Goal: Transaction & Acquisition: Purchase product/service

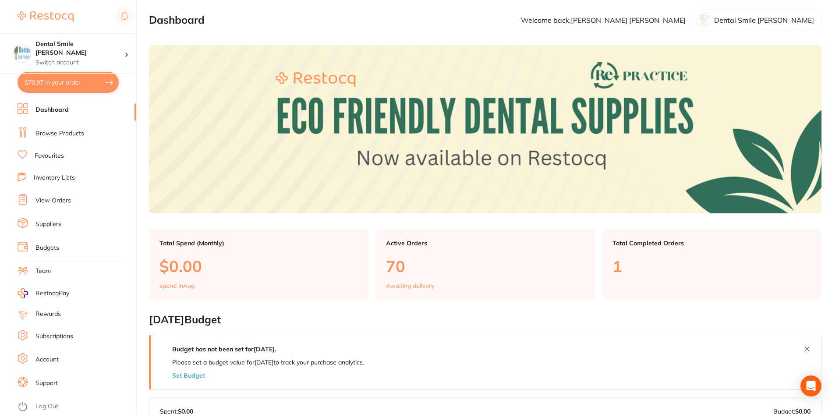
click at [43, 155] on link "Favourites" at bounding box center [49, 156] width 29 height 9
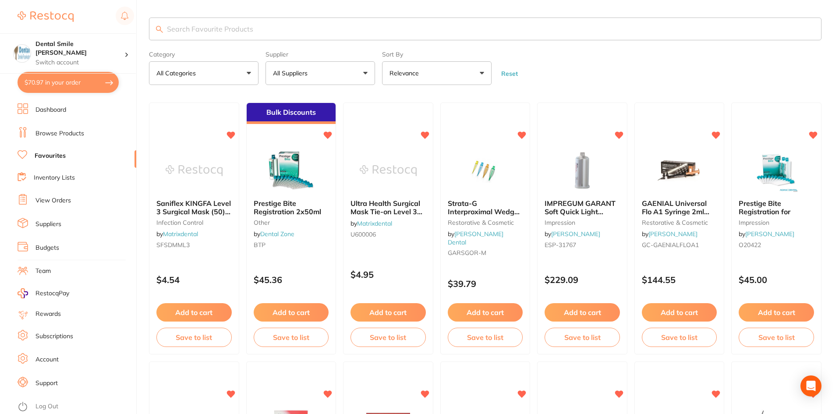
click at [247, 32] on input "search" at bounding box center [485, 29] width 672 height 23
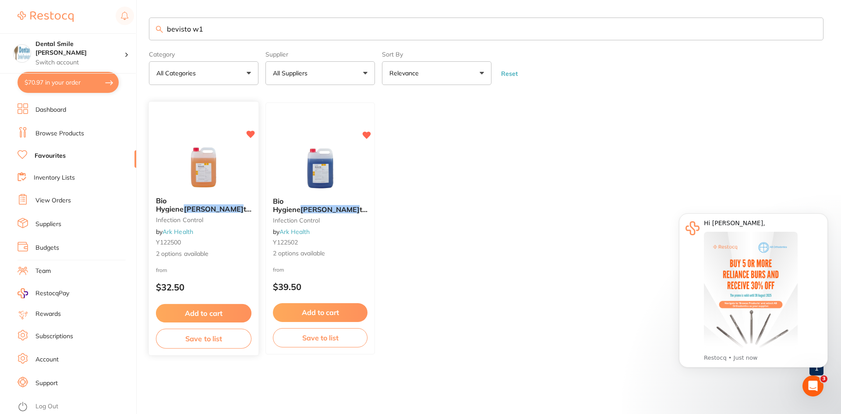
type input "bevisto w1"
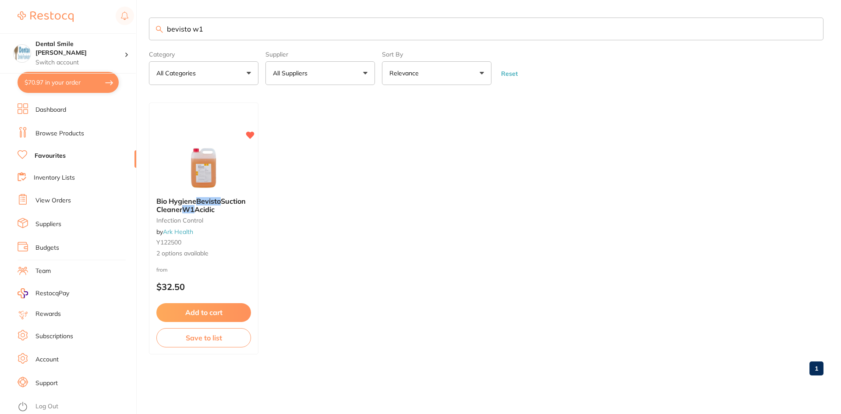
click at [137, 33] on div "$70.97 Dental Smile Frankston Switch account Dental Smile Frankston $70.97 in y…" at bounding box center [420, 207] width 841 height 414
click at [49, 136] on link "Browse Products" at bounding box center [59, 133] width 49 height 9
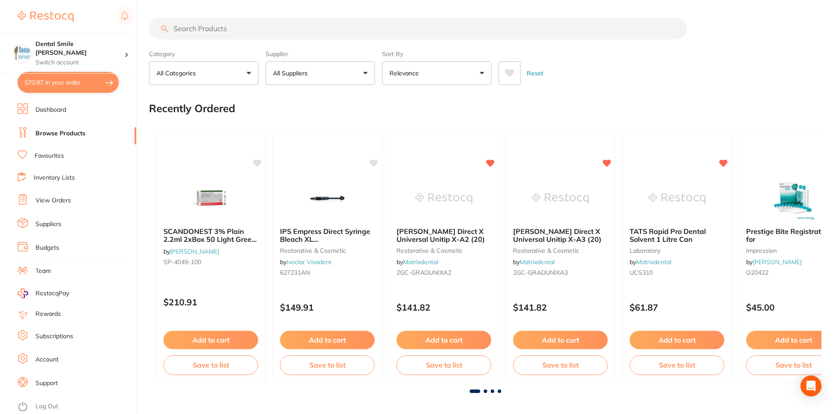
click at [204, 27] on input "search" at bounding box center [418, 29] width 538 height 22
paste input "bevisto w1"
type input "bevisto w1"
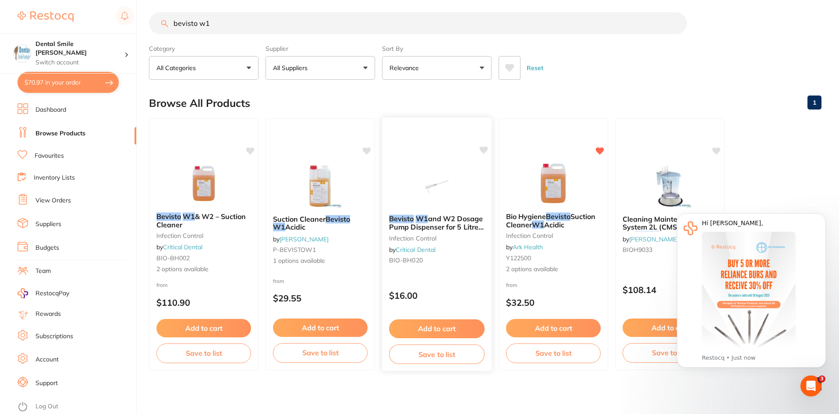
scroll to position [7, 0]
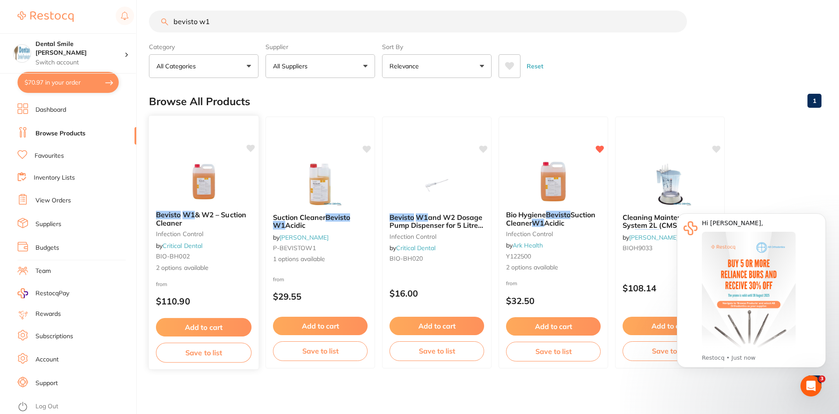
click at [215, 180] on img at bounding box center [203, 181] width 57 height 44
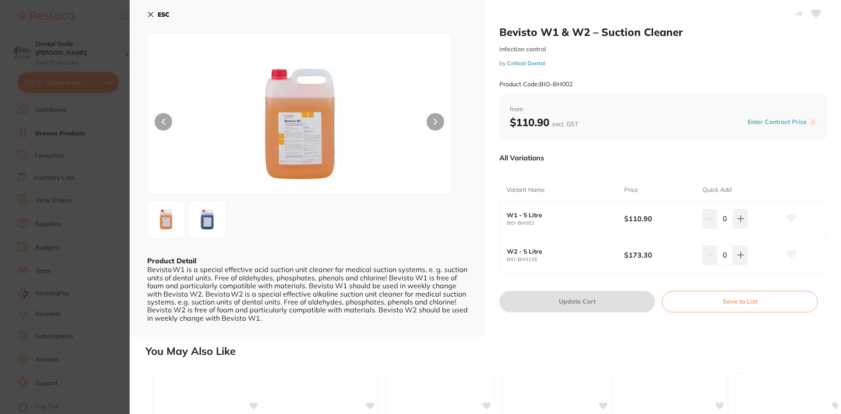
click at [150, 17] on icon at bounding box center [150, 14] width 7 height 7
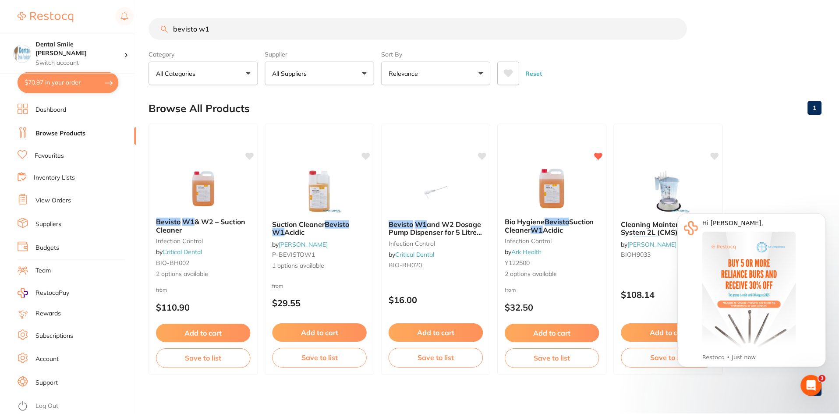
scroll to position [7, 0]
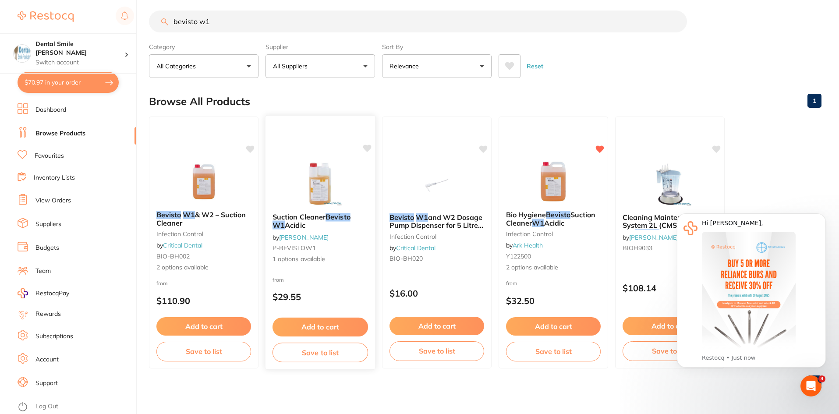
click at [310, 181] on img at bounding box center [319, 184] width 57 height 44
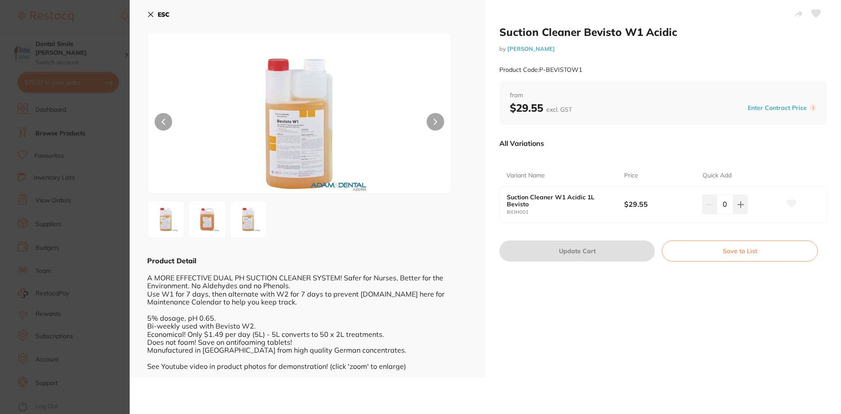
click at [154, 14] on button "ESC" at bounding box center [158, 14] width 22 height 15
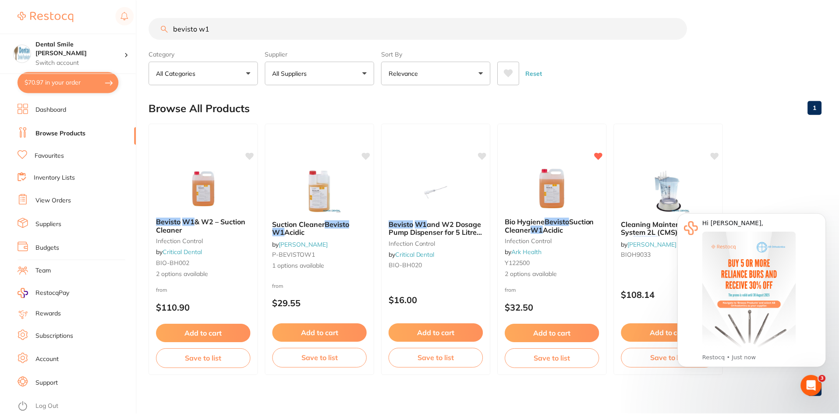
scroll to position [7, 0]
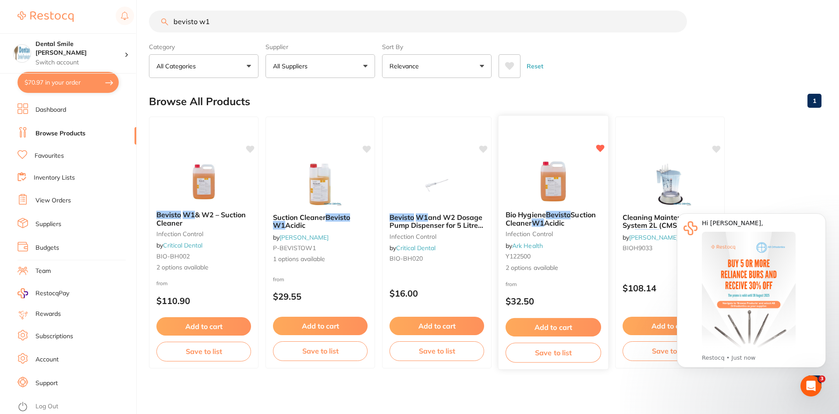
click at [545, 174] on img at bounding box center [552, 181] width 57 height 44
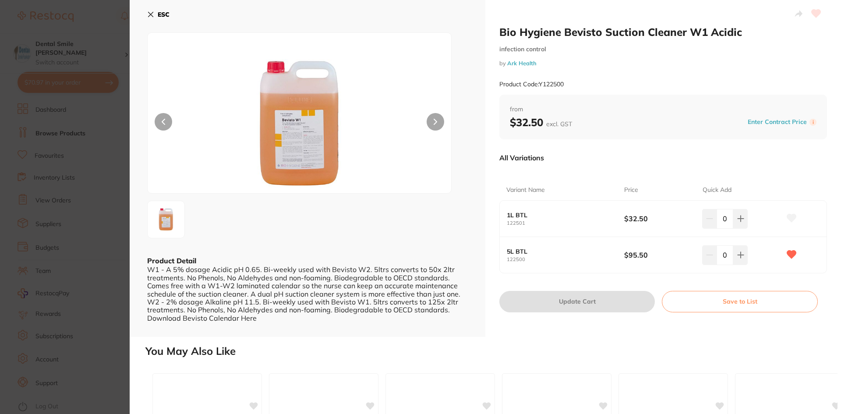
click at [151, 13] on icon at bounding box center [150, 14] width 7 height 7
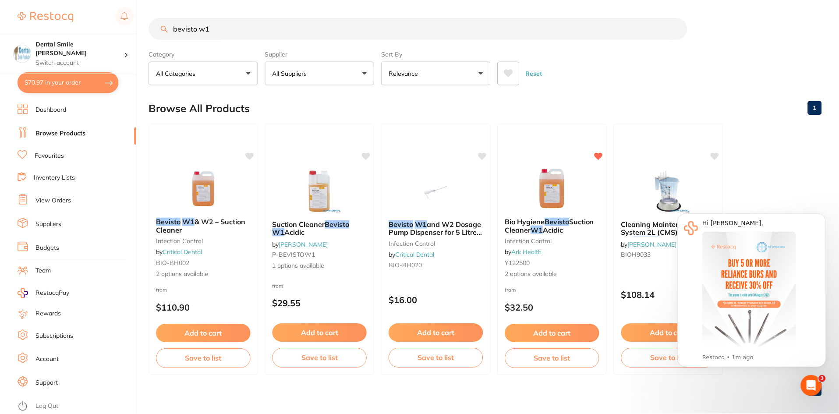
scroll to position [7, 0]
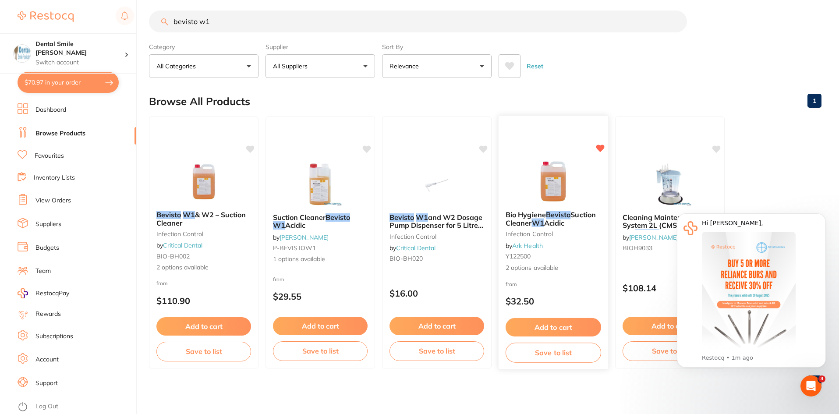
click at [557, 186] on img at bounding box center [552, 181] width 57 height 44
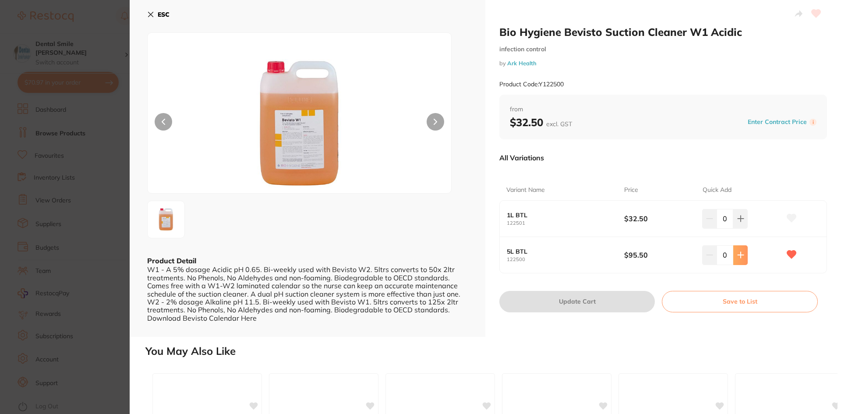
click at [738, 222] on icon at bounding box center [740, 218] width 7 height 7
type input "1"
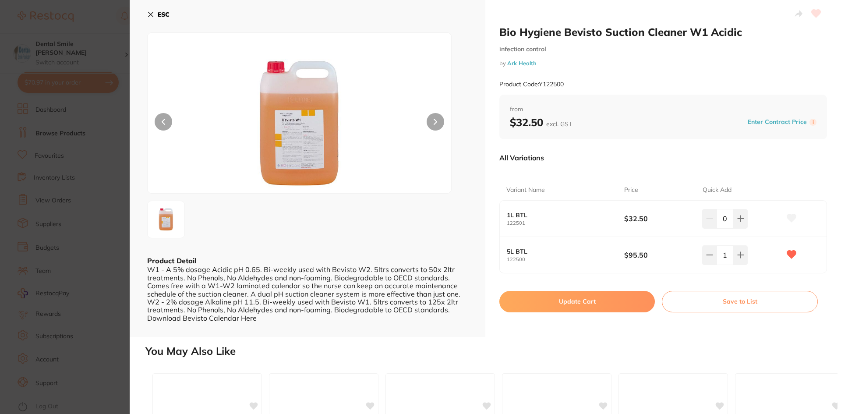
click at [559, 305] on button "Update Cart" at bounding box center [577, 301] width 156 height 21
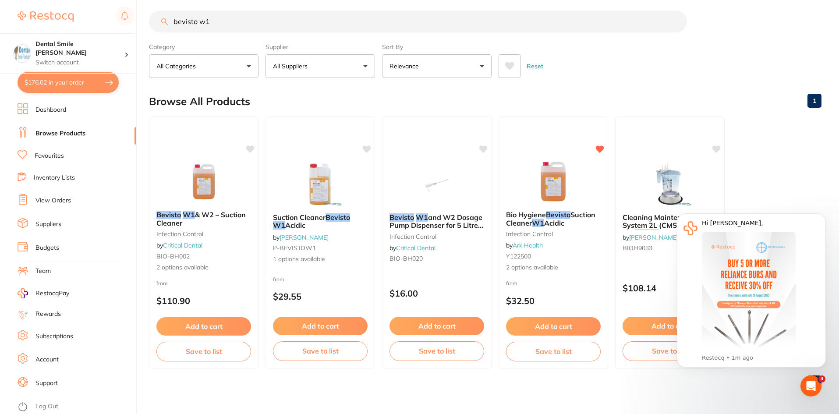
click at [48, 88] on button "$176.02 in your order" at bounding box center [68, 82] width 101 height 21
checkbox input "true"
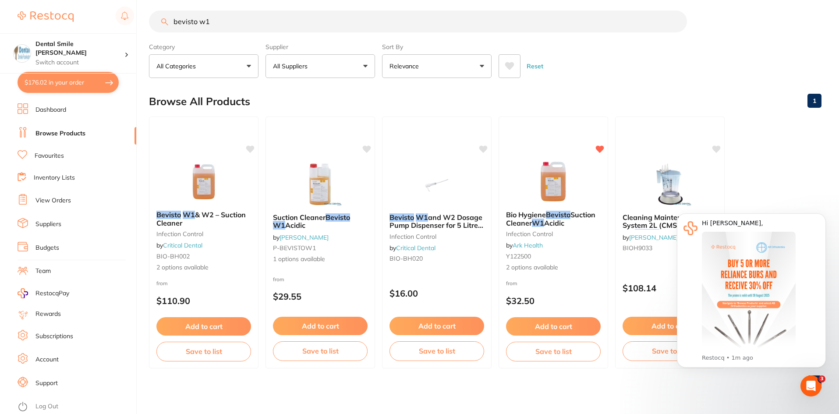
checkbox input "true"
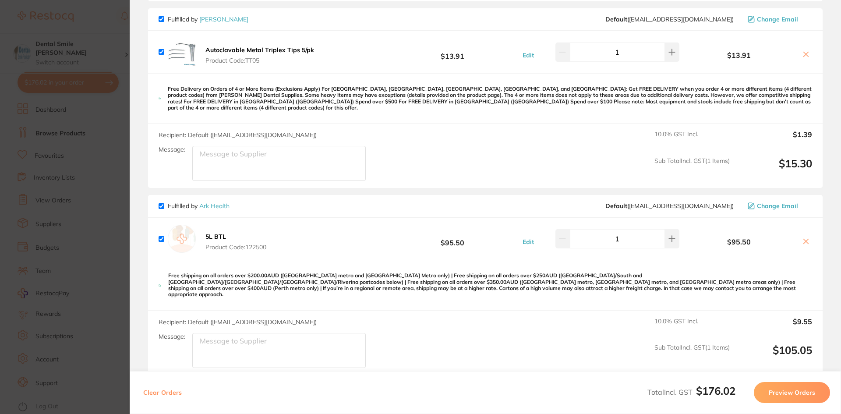
scroll to position [88, 0]
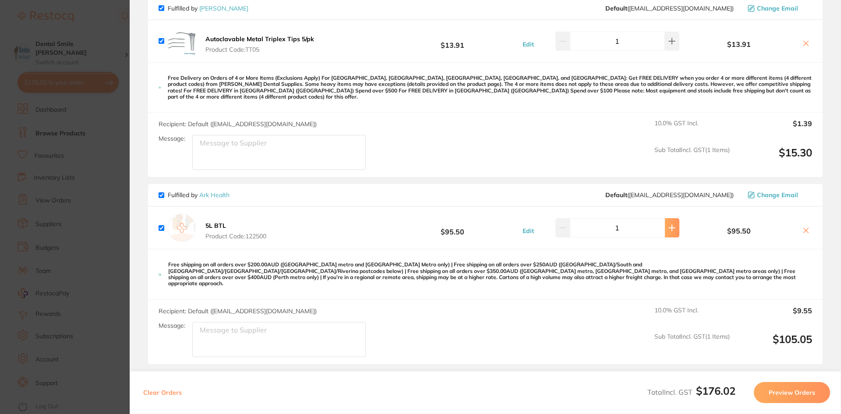
click at [666, 51] on button at bounding box center [672, 41] width 14 height 19
type input "2"
click at [160, 8] on input "checkbox" at bounding box center [162, 8] width 6 height 6
checkbox input "false"
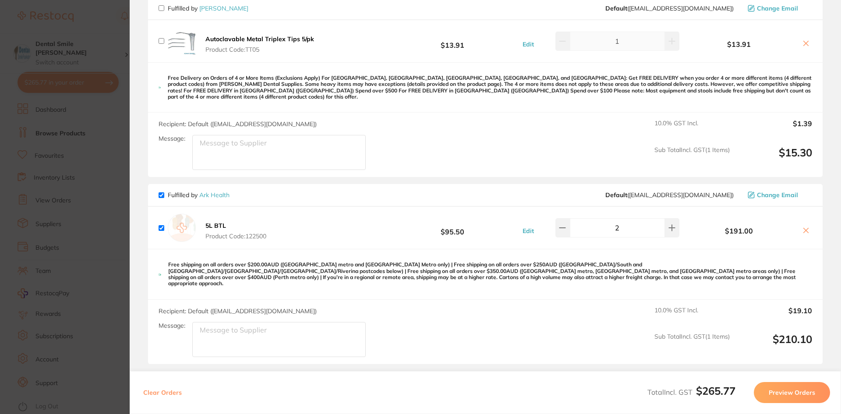
checkbox input "false"
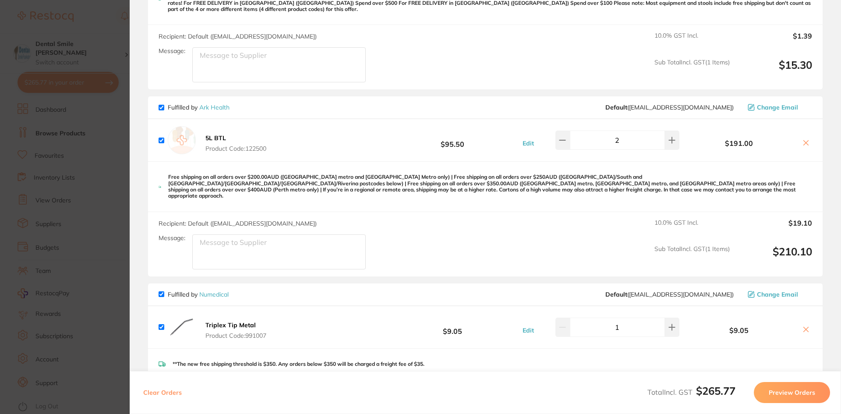
scroll to position [219, 0]
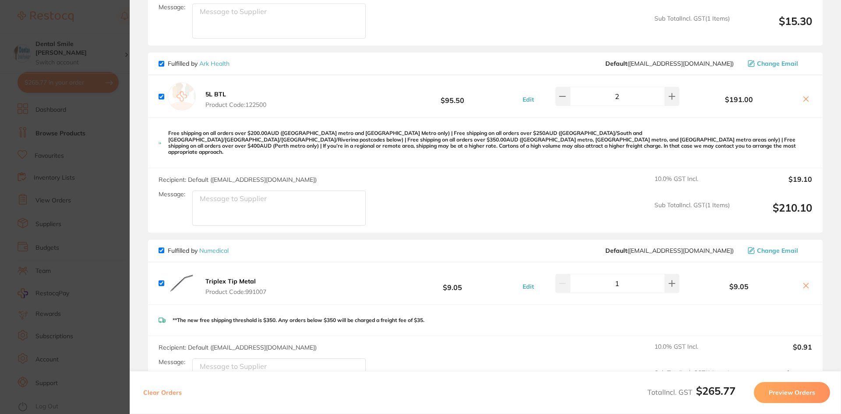
click at [163, 248] on input "checkbox" at bounding box center [162, 251] width 6 height 6
checkbox input "false"
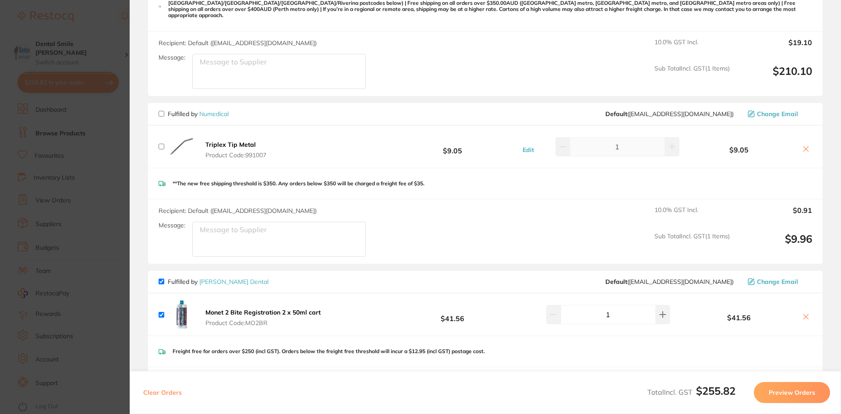
scroll to position [438, 0]
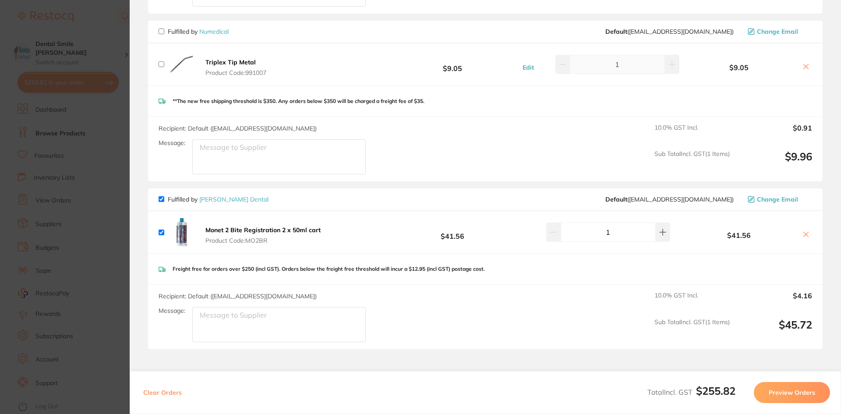
click at [803, 231] on icon at bounding box center [806, 234] width 7 height 7
click at [806, 231] on icon at bounding box center [806, 234] width 7 height 7
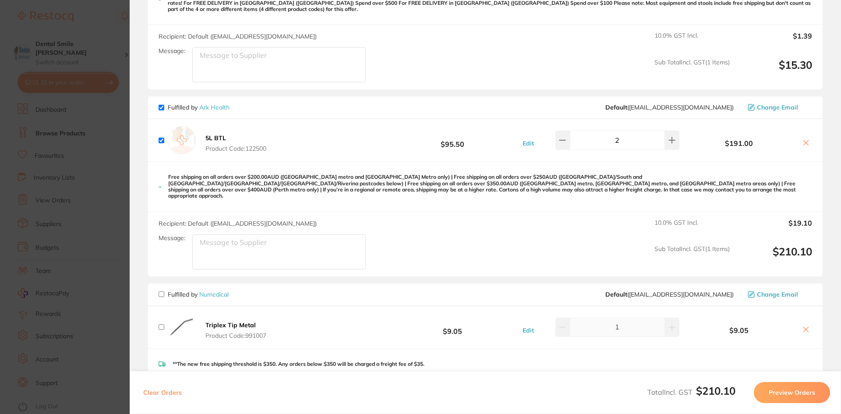
scroll to position [0, 0]
click at [796, 393] on button "Preview Orders" at bounding box center [792, 392] width 76 height 21
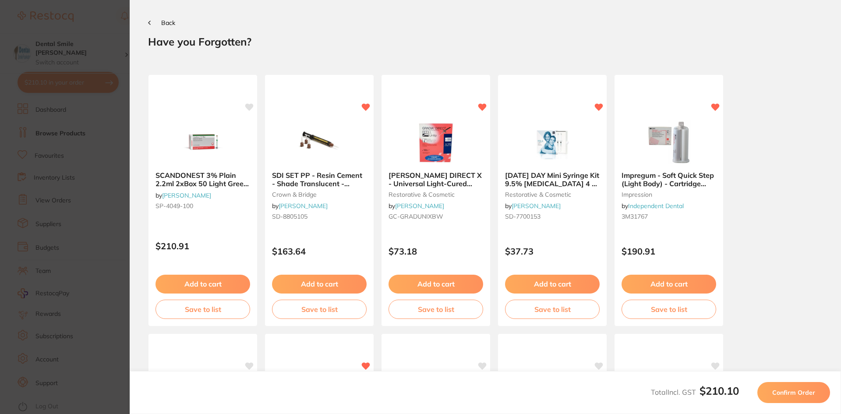
click at [801, 392] on span "Confirm Order" at bounding box center [793, 393] width 43 height 8
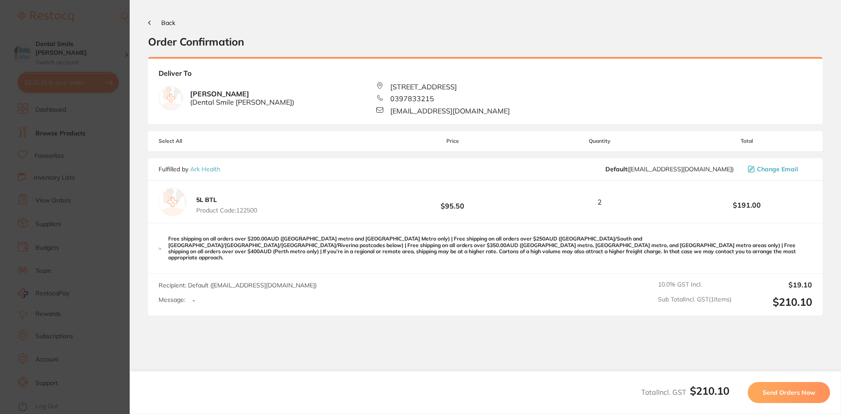
click at [792, 397] on button "Send Orders Now" at bounding box center [789, 392] width 82 height 21
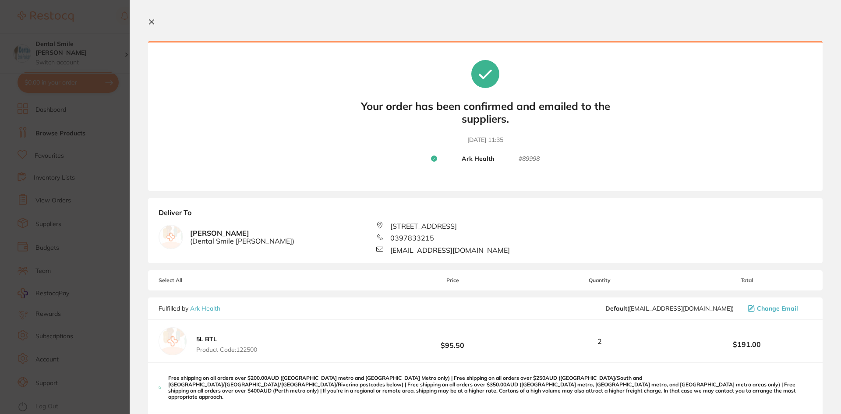
click at [151, 22] on icon at bounding box center [151, 22] width 5 height 5
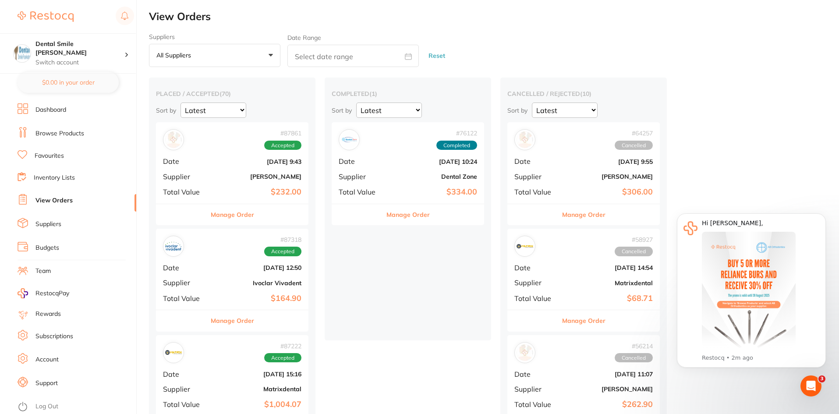
checkbox input "false"
